Goal: Task Accomplishment & Management: Use online tool/utility

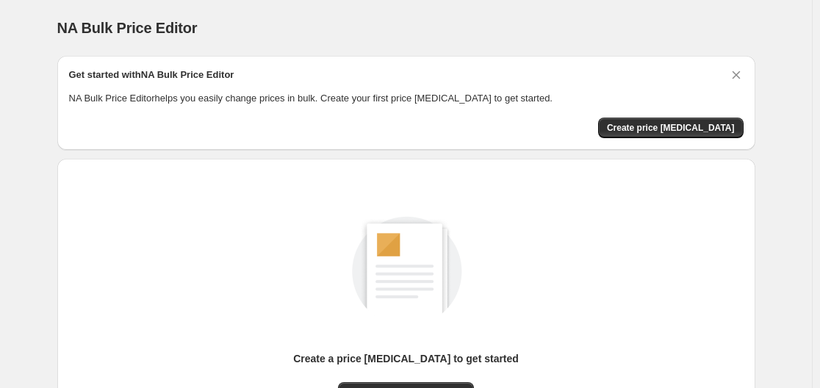
scroll to position [162, 0]
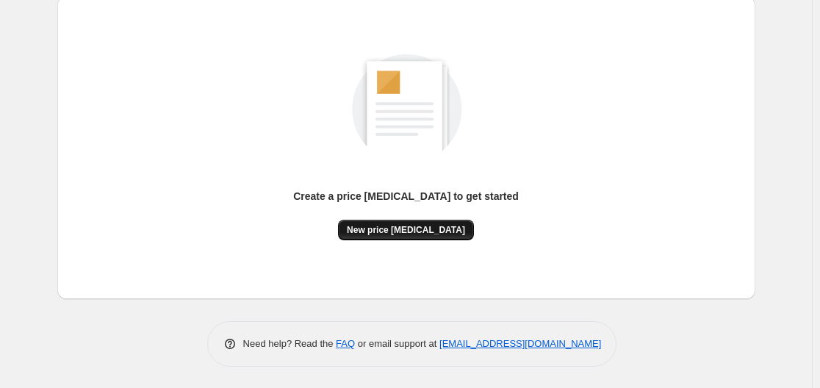
click at [397, 226] on span "New price [MEDICAL_DATA]" at bounding box center [406, 230] width 118 height 12
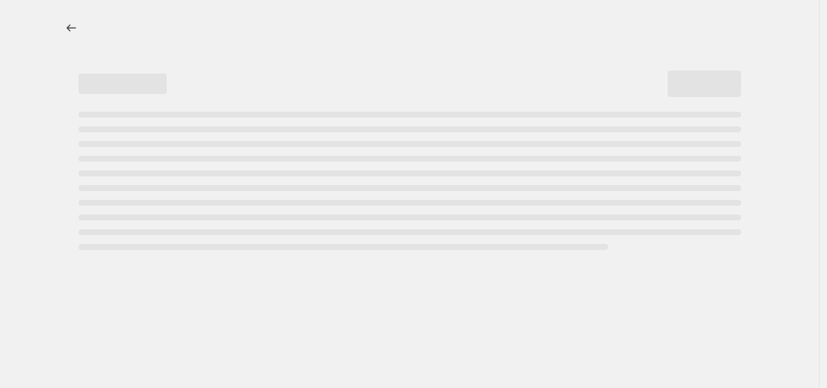
select select "percentage"
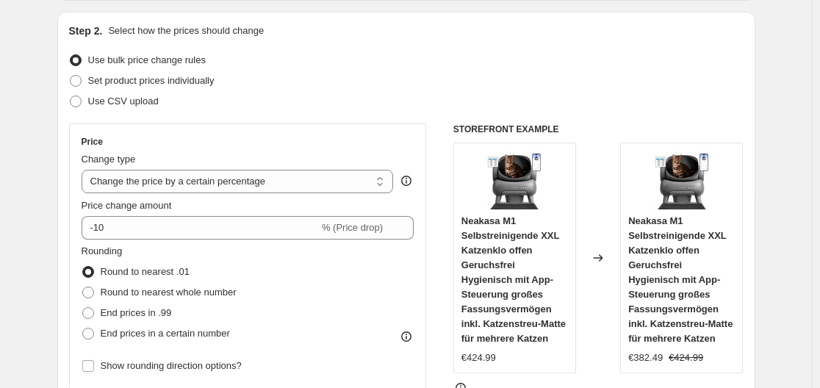
scroll to position [220, 0]
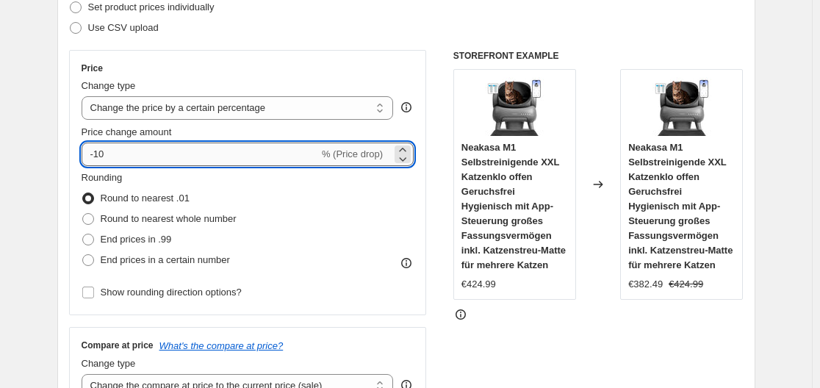
click at [269, 156] on input "-10" at bounding box center [200, 155] width 237 height 24
type input "-1"
type input "5"
type input "30"
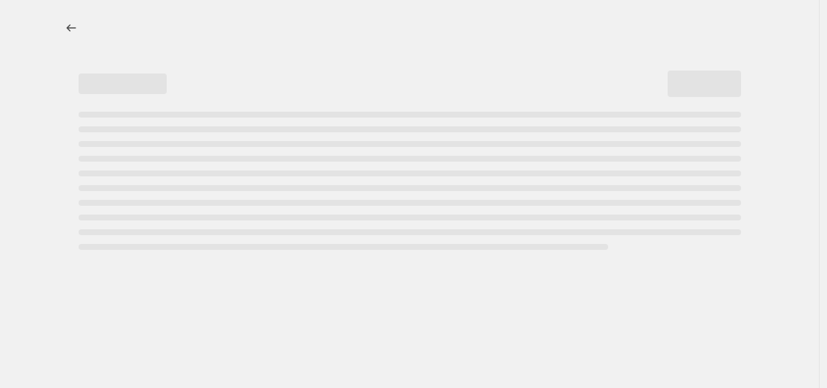
select select "percentage"
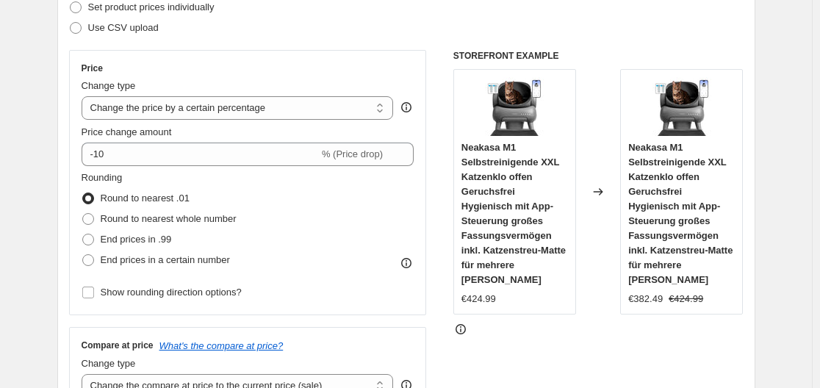
scroll to position [294, 0]
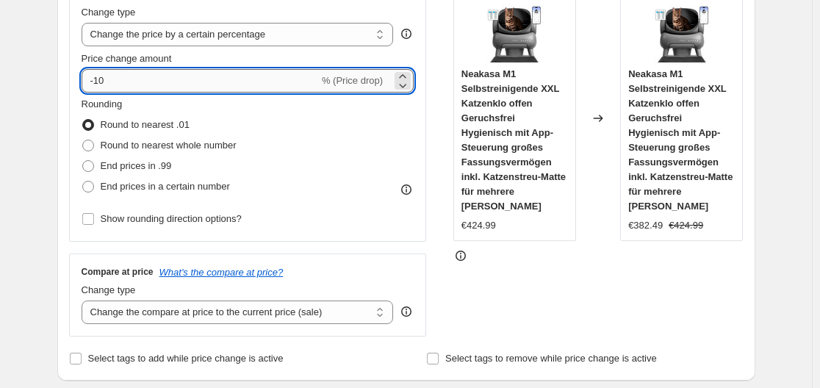
click at [132, 79] on input "-10" at bounding box center [200, 81] width 237 height 24
type input "-1"
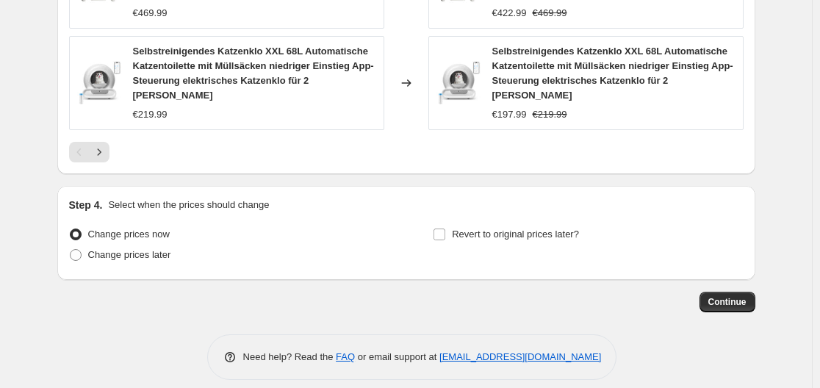
scroll to position [1164, 0]
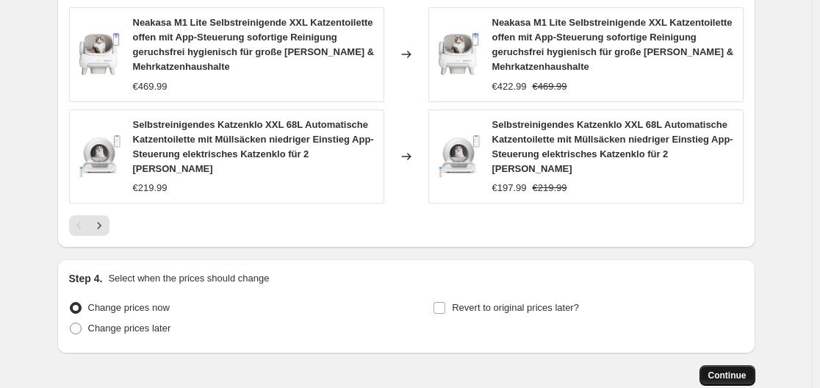
type input "-35"
click at [730, 370] on span "Continue" at bounding box center [727, 376] width 38 height 12
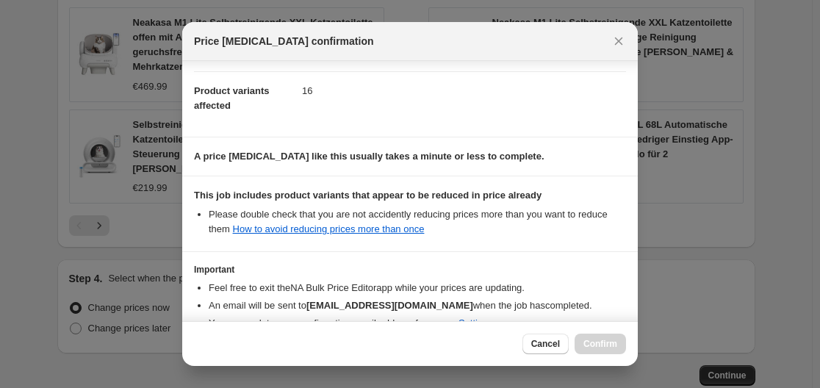
scroll to position [231, 0]
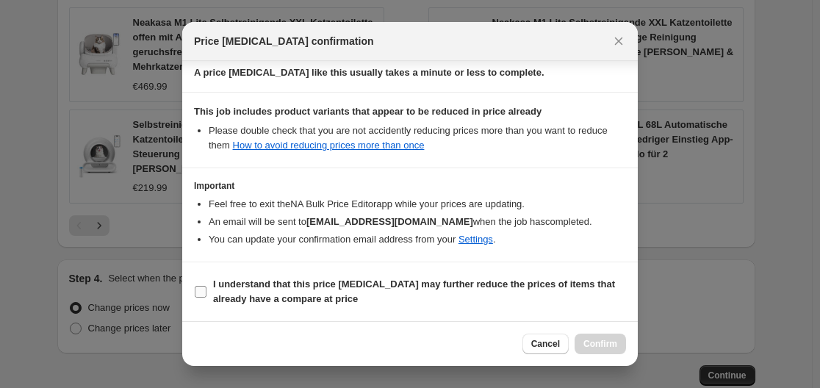
click at [203, 287] on input "I understand that this price [MEDICAL_DATA] may further reduce the prices of it…" at bounding box center [201, 292] width 12 height 12
checkbox input "true"
click at [609, 339] on span "Confirm" at bounding box center [600, 344] width 34 height 12
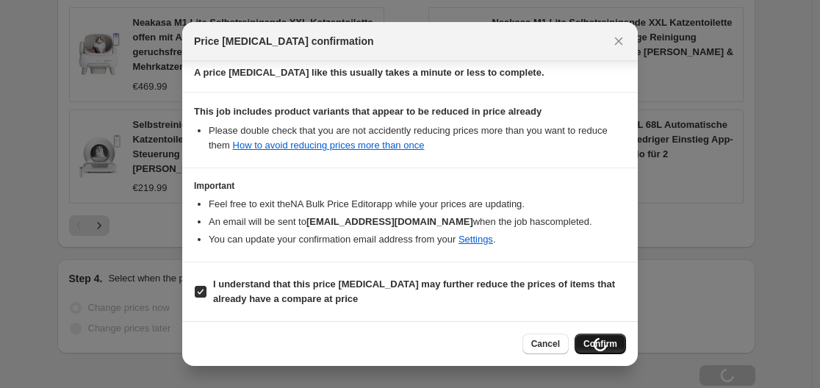
drag, startPoint x: 609, startPoint y: 339, endPoint x: 603, endPoint y: 345, distance: 8.8
click at [609, 342] on div "Cancel Loading Confirm" at bounding box center [574, 344] width 104 height 21
